Goal: Task Accomplishment & Management: Use online tool/utility

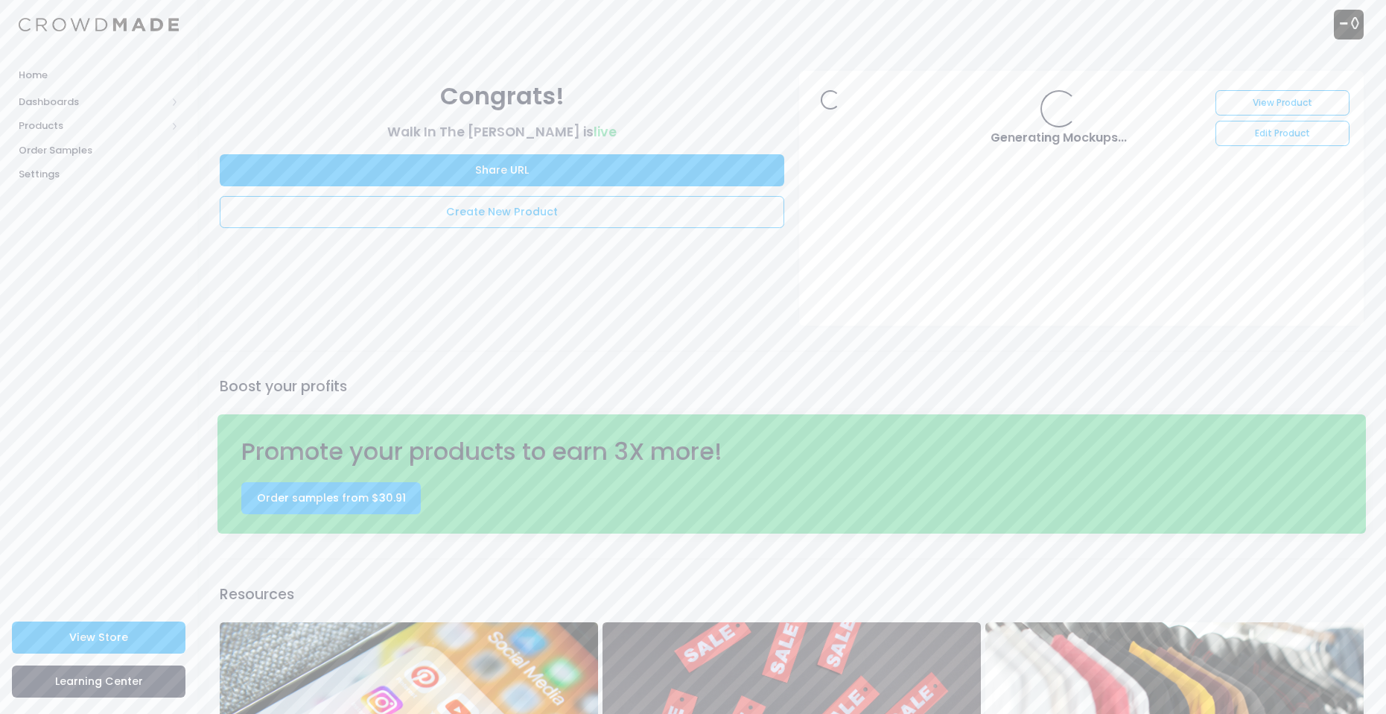
scroll to position [210, 0]
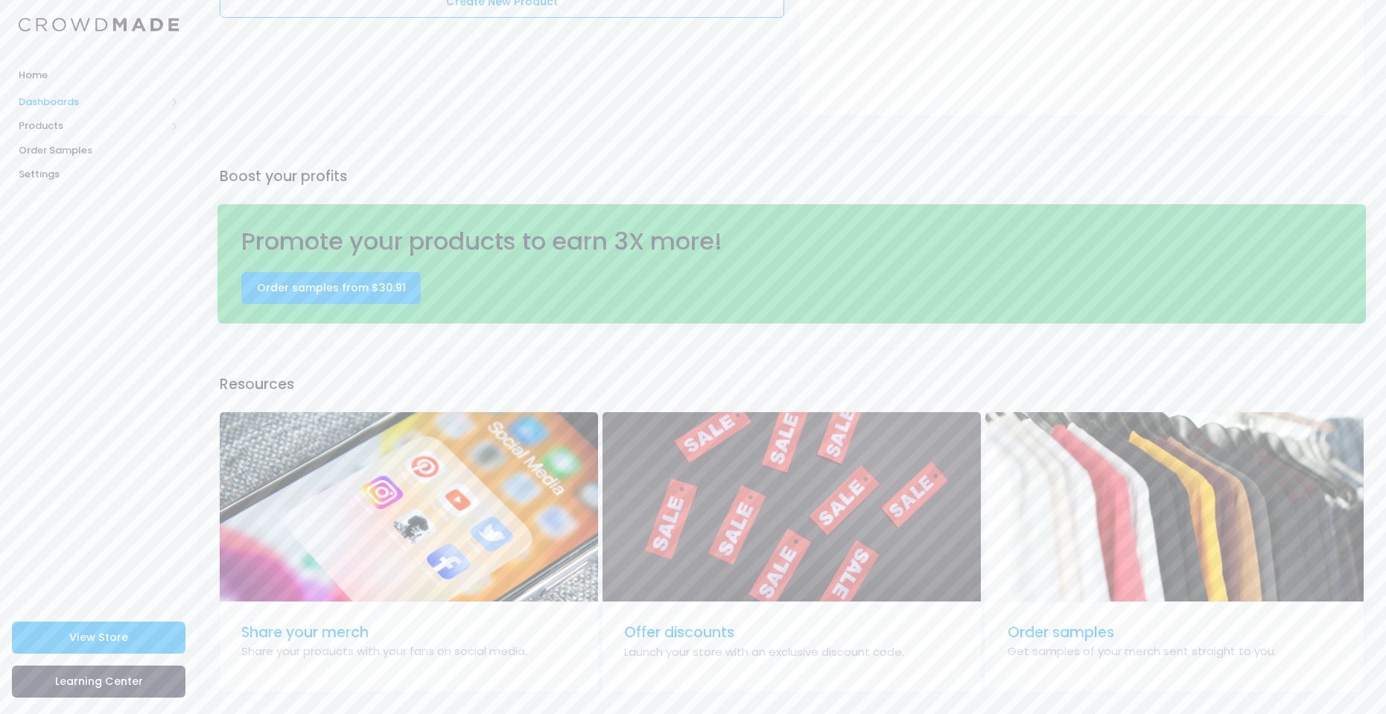
click at [133, 95] on span "Dashboards" at bounding box center [92, 102] width 147 height 15
click at [82, 128] on span "Overview" at bounding box center [111, 125] width 136 height 15
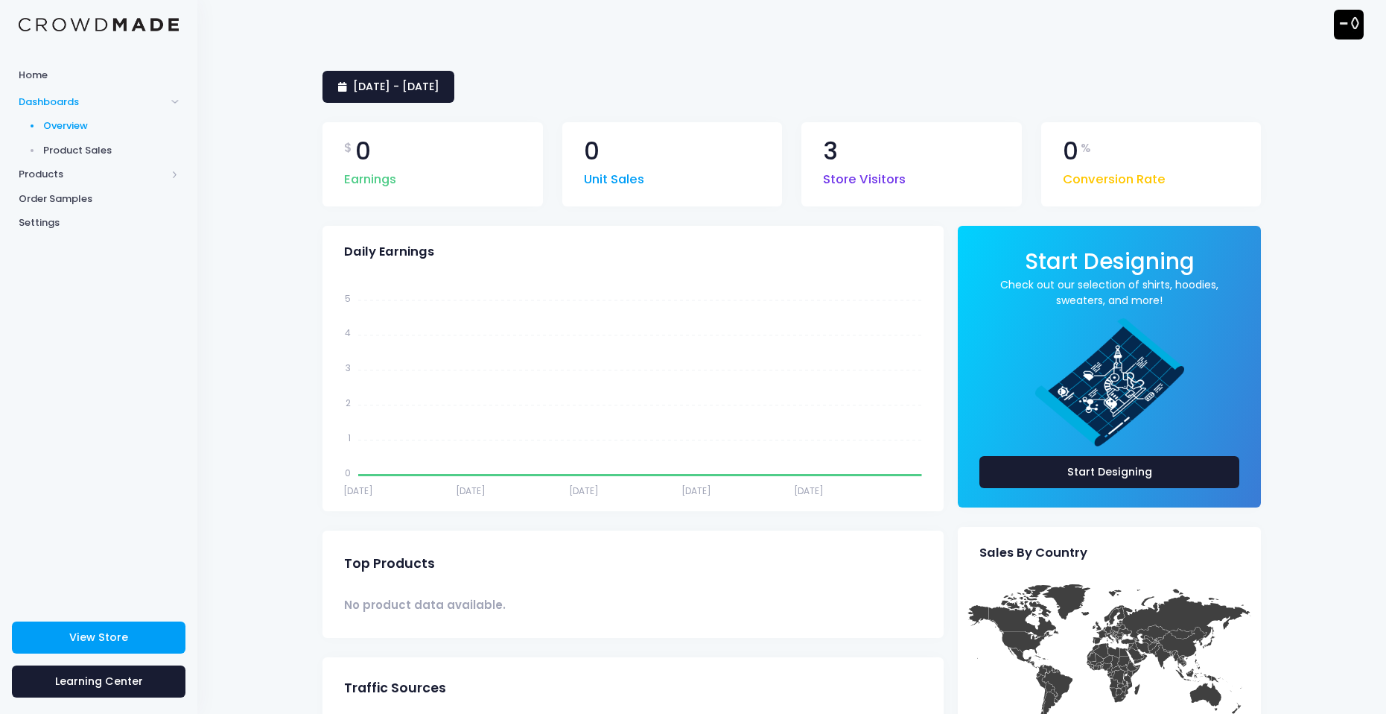
click at [91, 147] on span "Product Sales" at bounding box center [111, 150] width 136 height 15
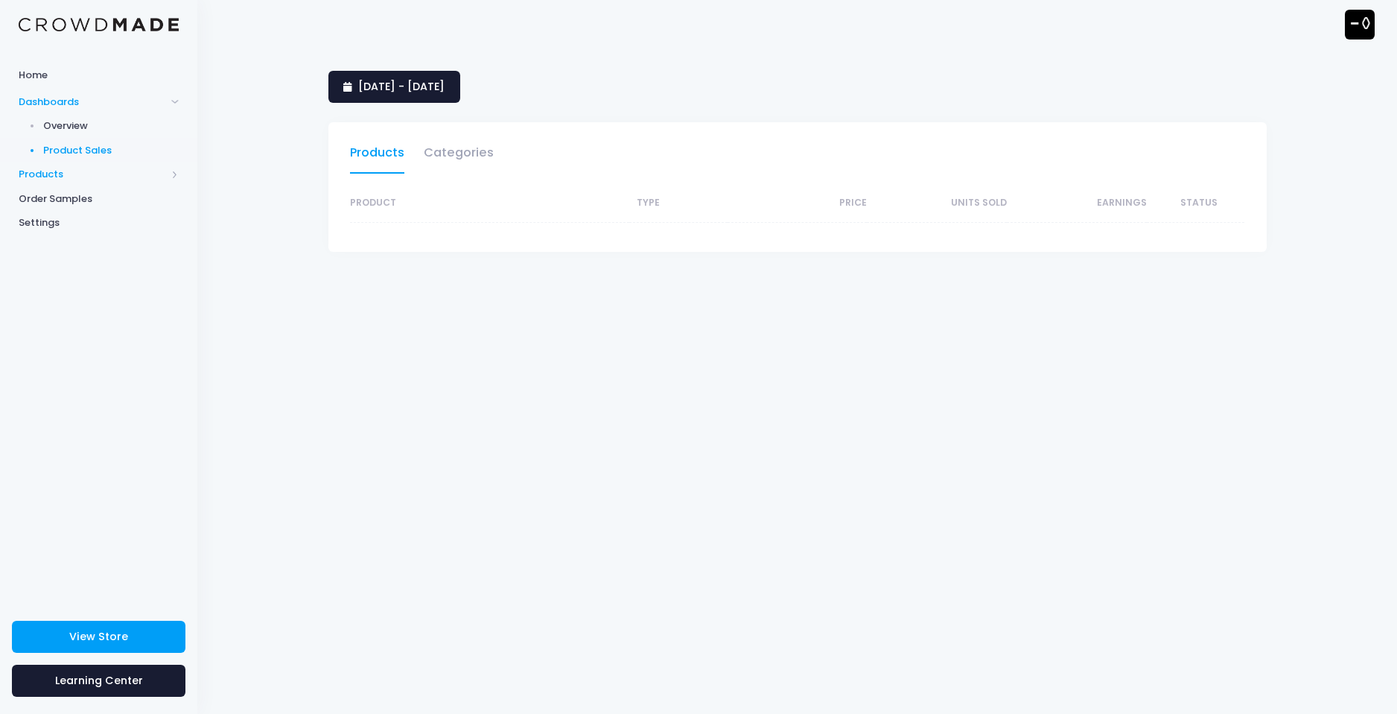
click at [77, 171] on span "Products" at bounding box center [92, 174] width 147 height 15
select select "25"
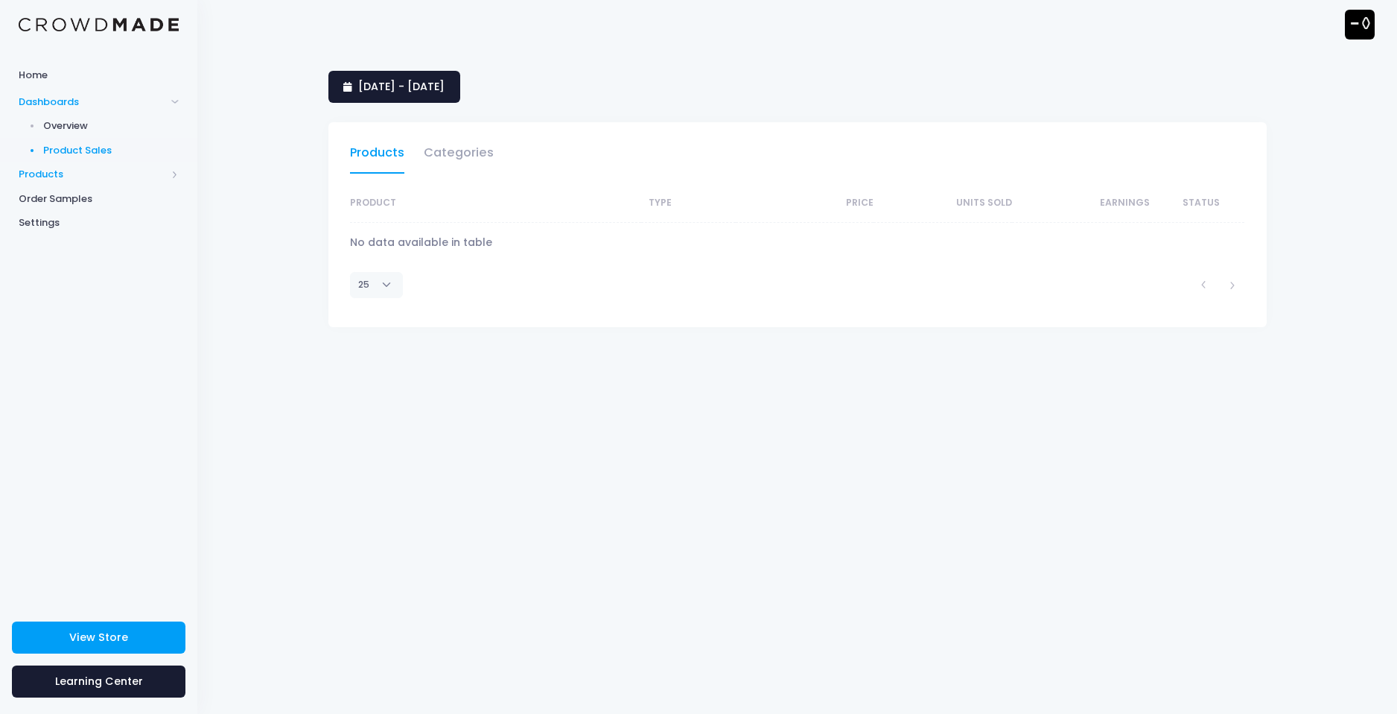
click at [77, 171] on span "Products" at bounding box center [92, 174] width 147 height 15
click at [59, 148] on span "Product Builder" at bounding box center [111, 150] width 136 height 15
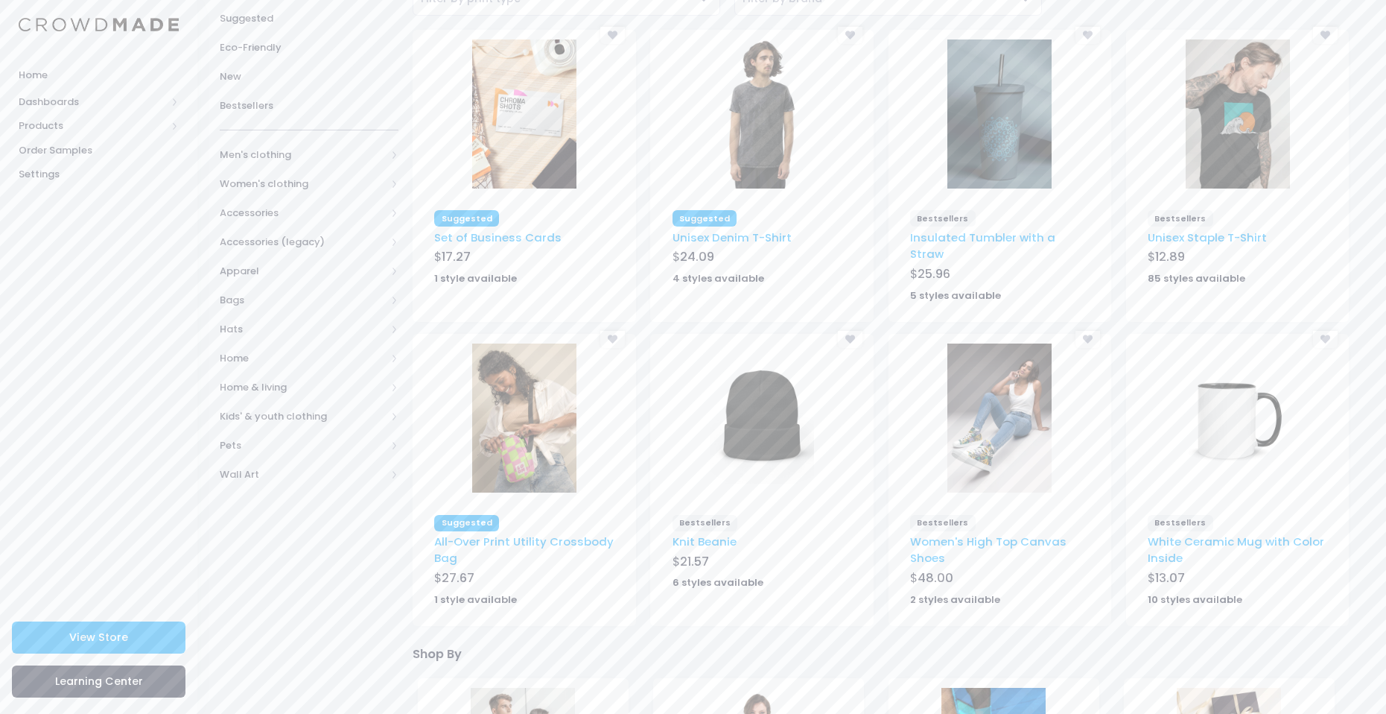
scroll to position [149, 0]
click at [511, 445] on img at bounding box center [524, 417] width 104 height 149
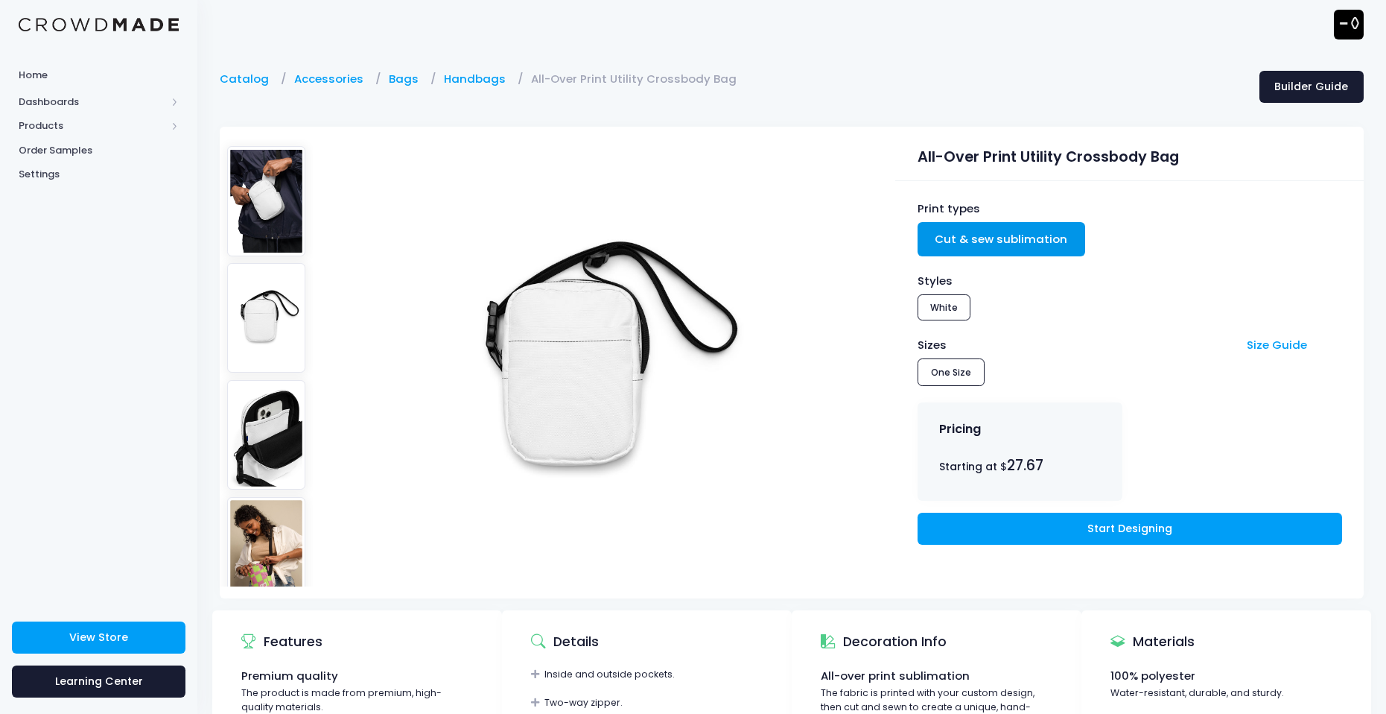
click at [276, 277] on img at bounding box center [266, 317] width 79 height 109
click at [392, 78] on link "Bags" at bounding box center [407, 79] width 37 height 16
click at [326, 84] on link "Accessories" at bounding box center [332, 79] width 77 height 16
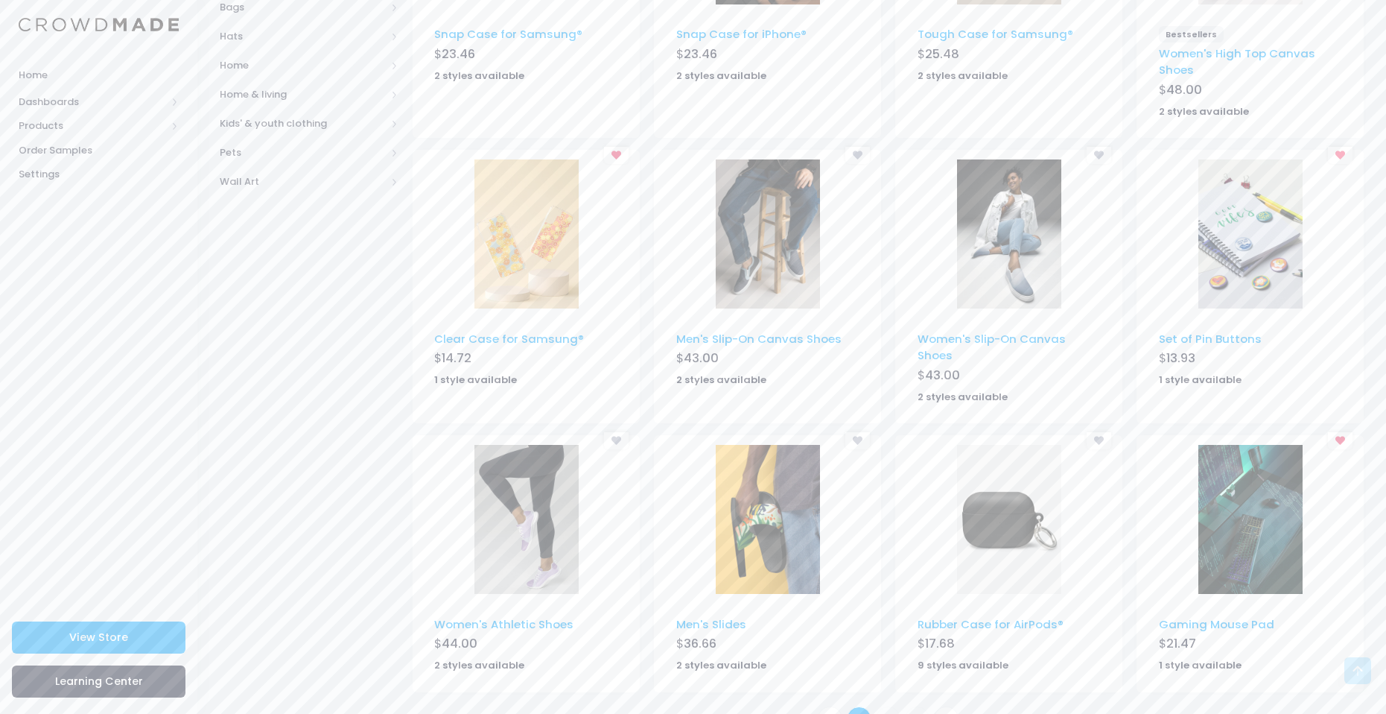
scroll to position [668, 0]
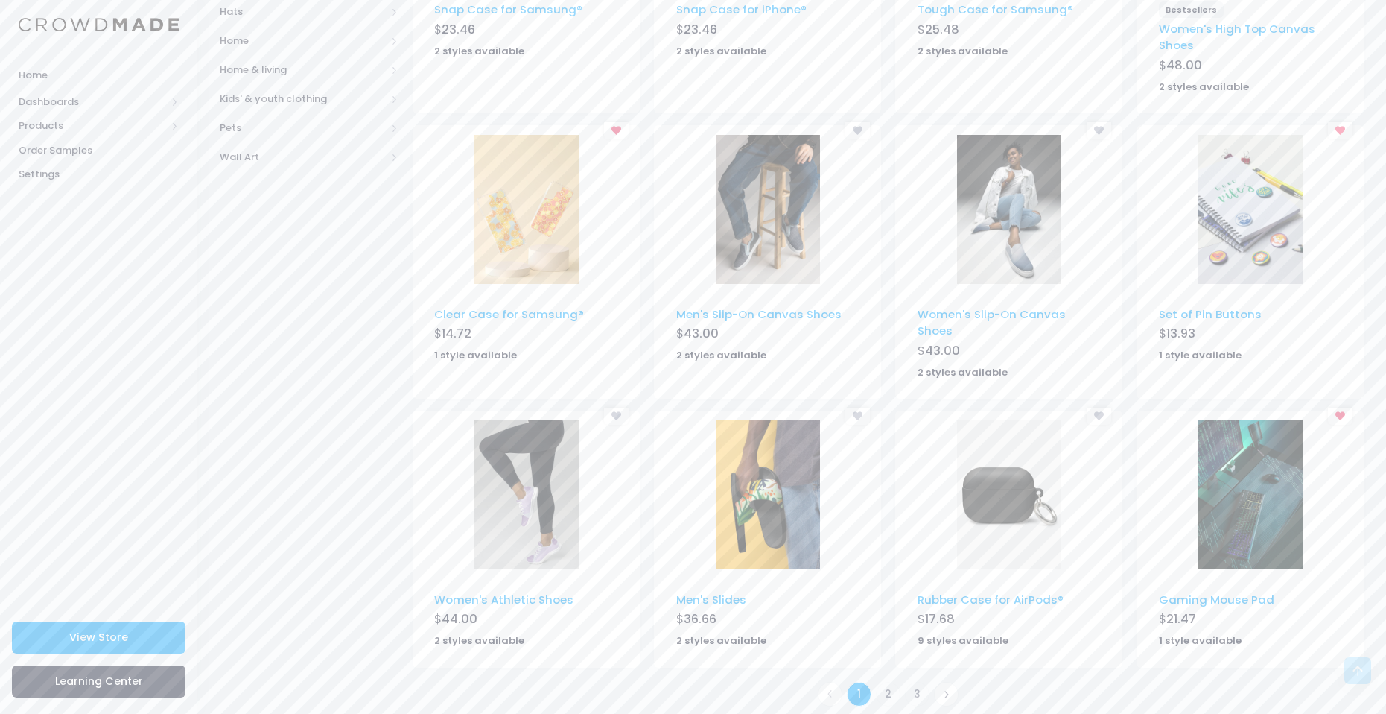
click at [737, 511] on img at bounding box center [768, 494] width 104 height 149
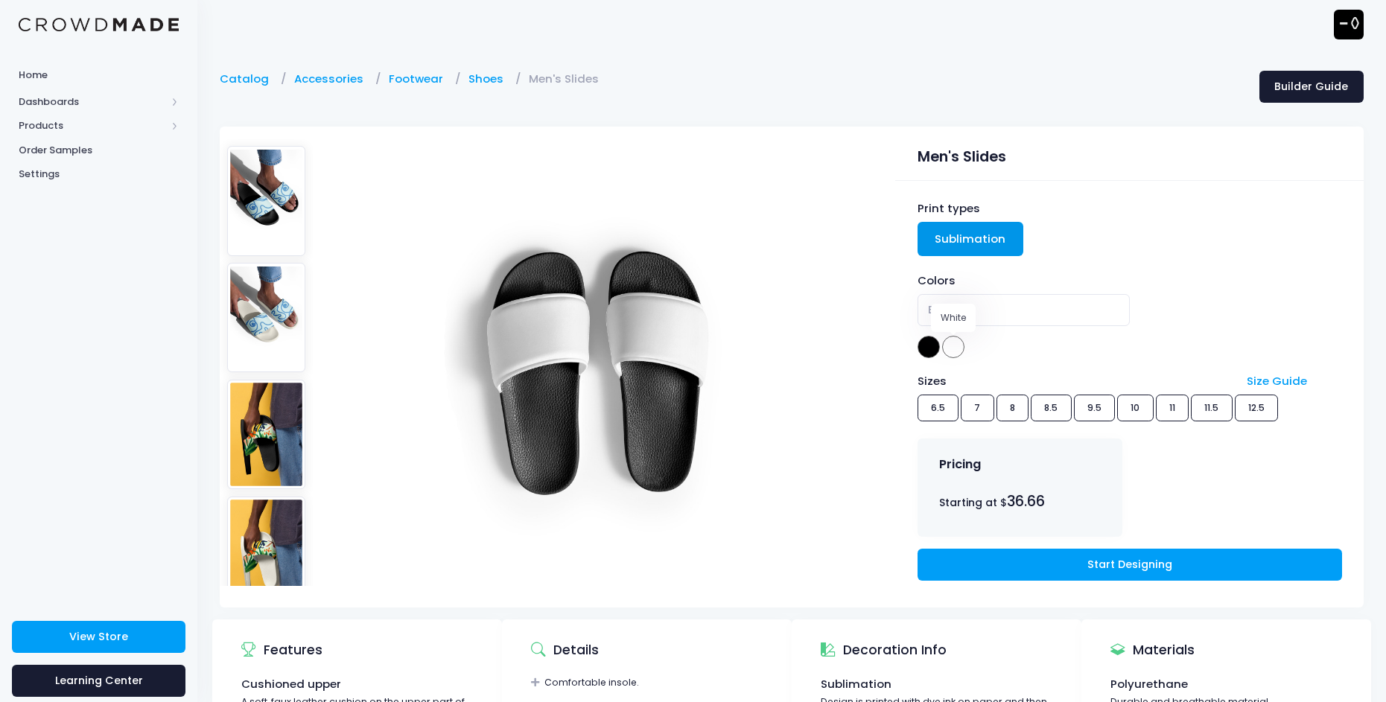
click at [955, 345] on span at bounding box center [953, 347] width 22 height 22
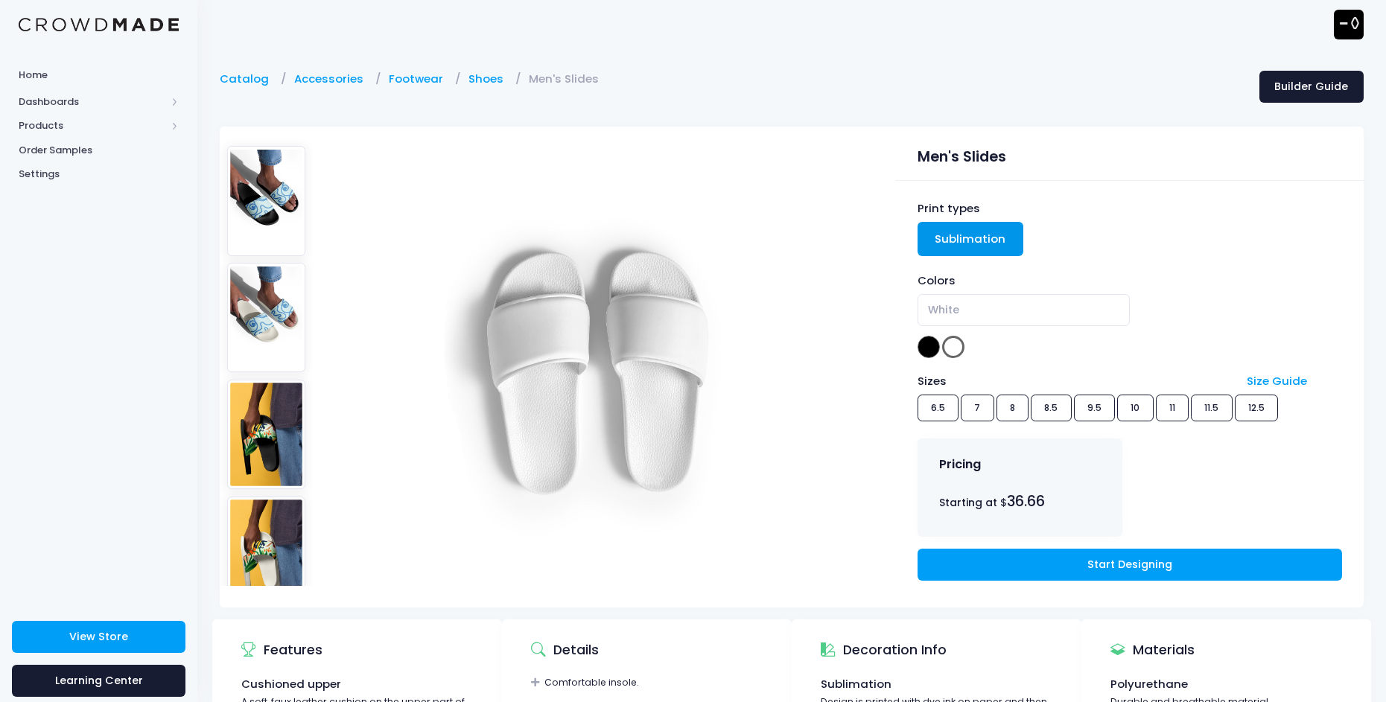
click at [939, 352] on div "Colors Black White White" at bounding box center [1130, 317] width 425 height 88
click at [924, 349] on span at bounding box center [929, 347] width 22 height 22
select select "Black"
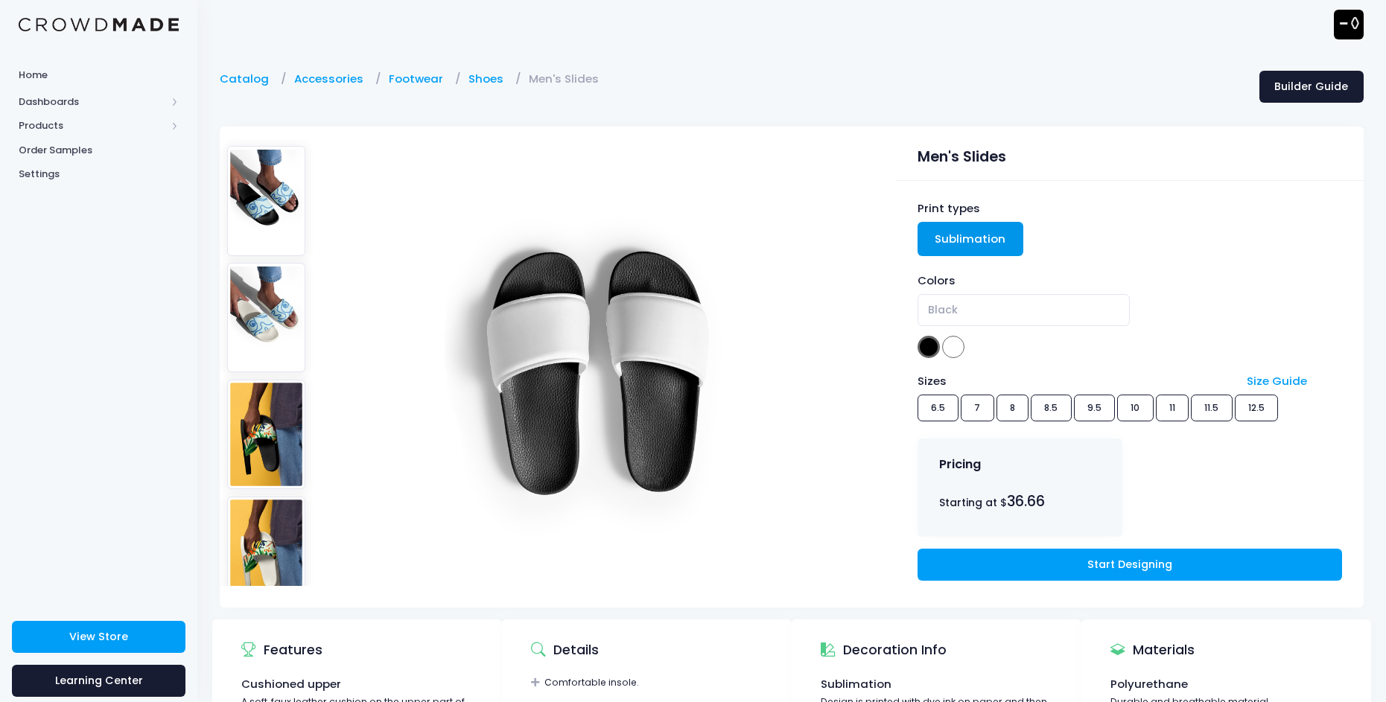
click at [1124, 403] on div "Sizes Size Guide 6.5 7 8 8.5 9.5 10 11 11.5 12.5" at bounding box center [1130, 400] width 425 height 54
click at [1094, 409] on div "Sizes Size Guide 6.5 7 8 8.5 9.5 10 11 11.5 12.5" at bounding box center [1130, 400] width 425 height 54
click at [1047, 555] on link "Start Designing" at bounding box center [1130, 565] width 425 height 32
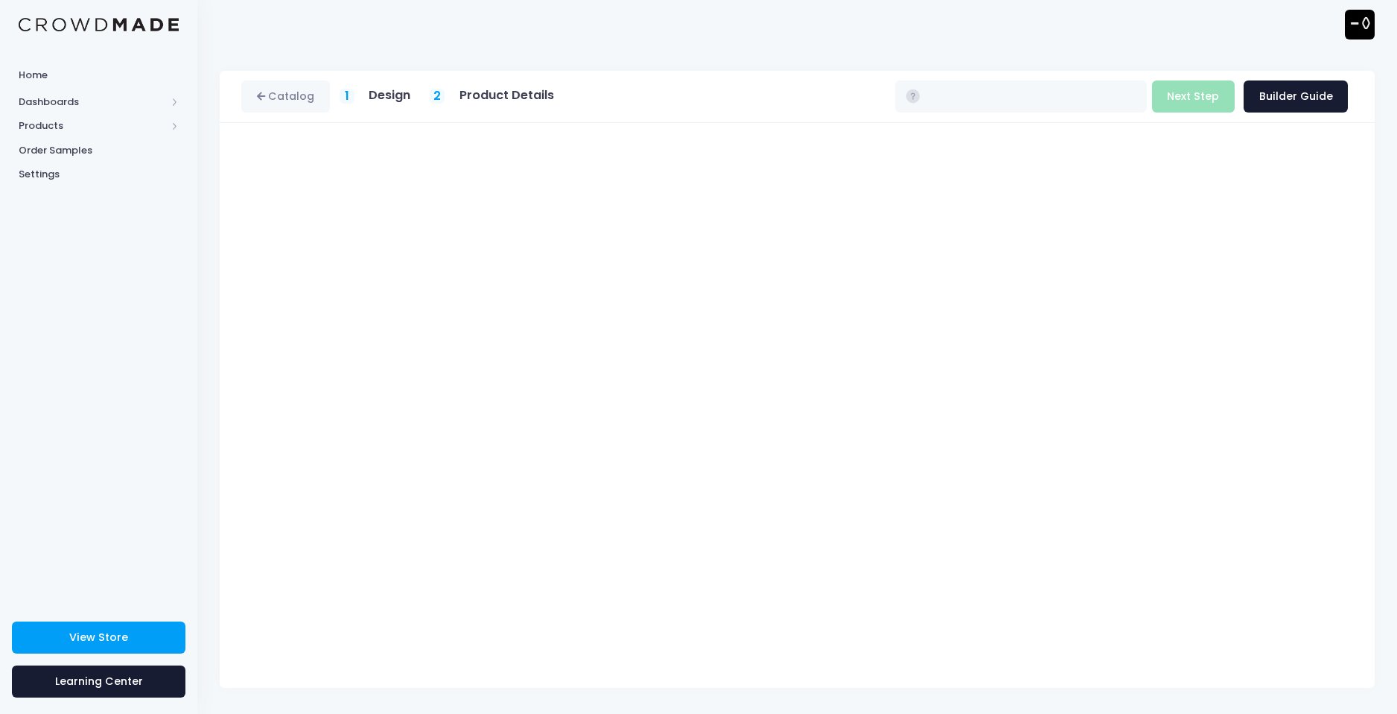
type input "$36.66"
